Goal: Task Accomplishment & Management: Manage account settings

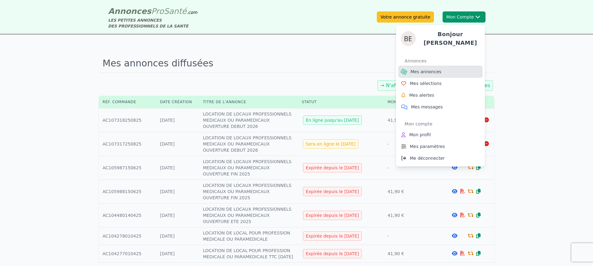
click at [428, 69] on span "Mes annonces" at bounding box center [425, 72] width 31 height 6
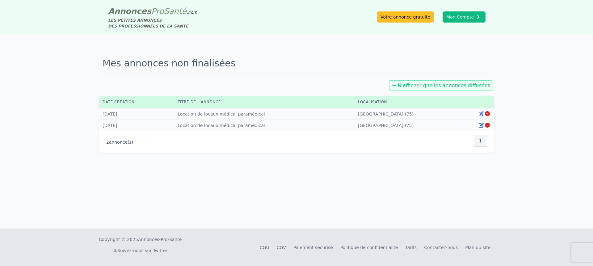
drag, startPoint x: 362, startPoint y: 71, endPoint x: 385, endPoint y: 80, distance: 24.2
click at [362, 71] on h1 "Mes annonces non finalisées" at bounding box center [296, 63] width 395 height 19
click at [411, 84] on link "→ N'afficher que les annonces diffusées" at bounding box center [441, 85] width 98 height 6
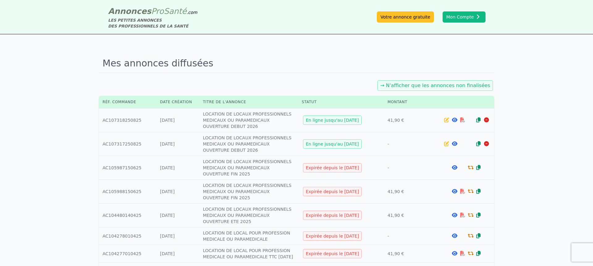
click at [446, 145] on icon at bounding box center [446, 143] width 5 height 5
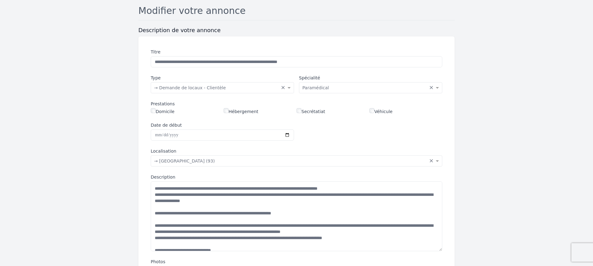
scroll to position [52, 0]
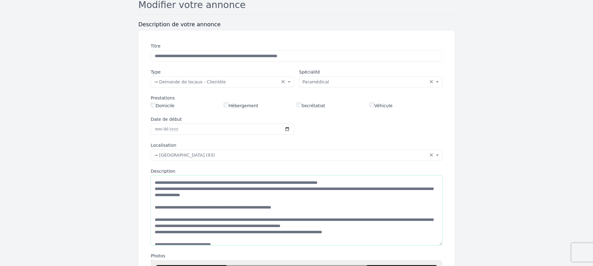
click at [237, 182] on textarea "Description" at bounding box center [296, 210] width 291 height 70
click at [212, 182] on textarea "Description" at bounding box center [296, 210] width 291 height 70
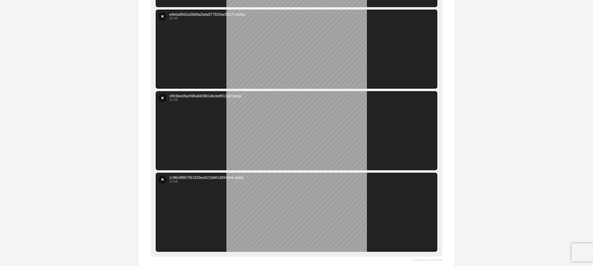
scroll to position [422, 0]
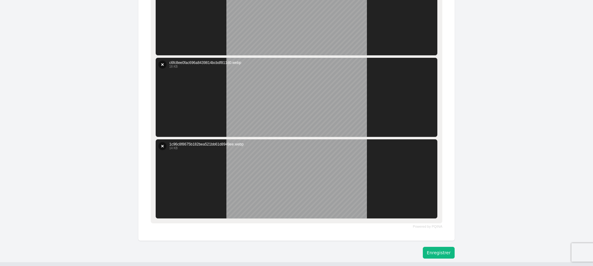
type textarea "**********"
click at [435, 250] on button "Enregistrer" at bounding box center [438, 253] width 32 height 12
